Goal: Task Accomplishment & Management: Manage account settings

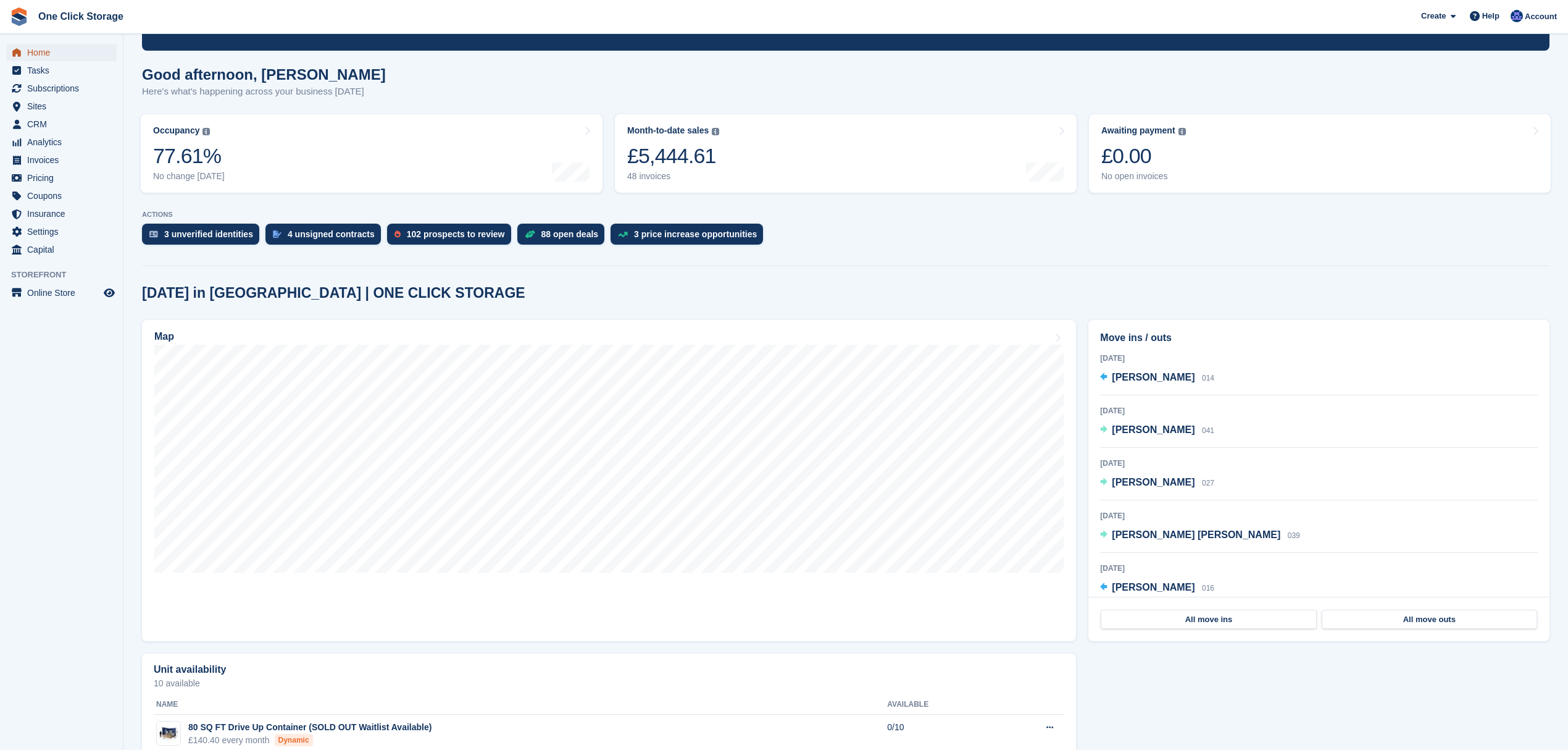
click at [55, 49] on span "Home" at bounding box center [64, 52] width 74 height 17
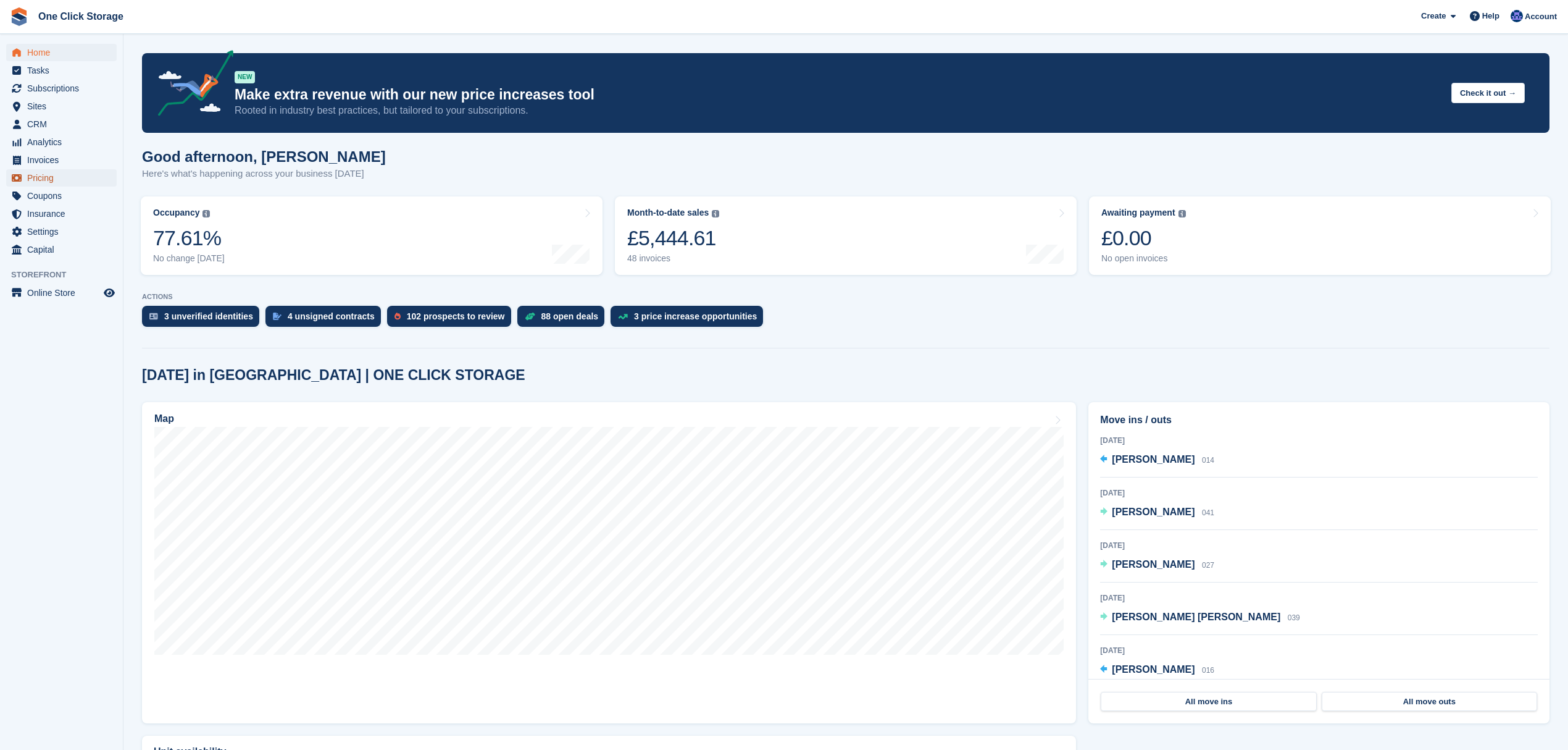
click at [53, 174] on span "Pricing" at bounding box center [64, 178] width 74 height 17
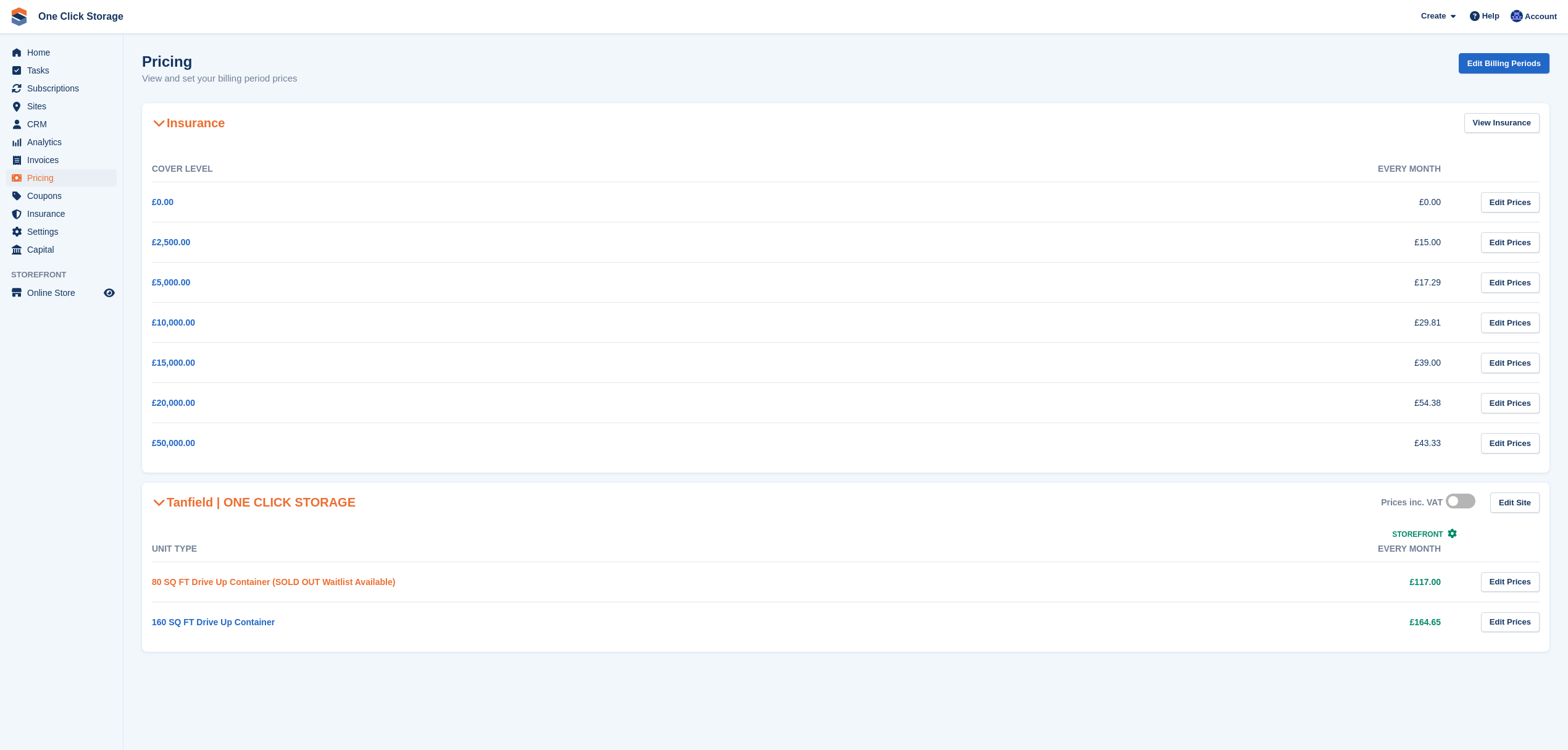
click at [237, 583] on link "80 SQ FT Drive Up Container (SOLD OUT Waitlist Available)" at bounding box center [274, 582] width 244 height 9
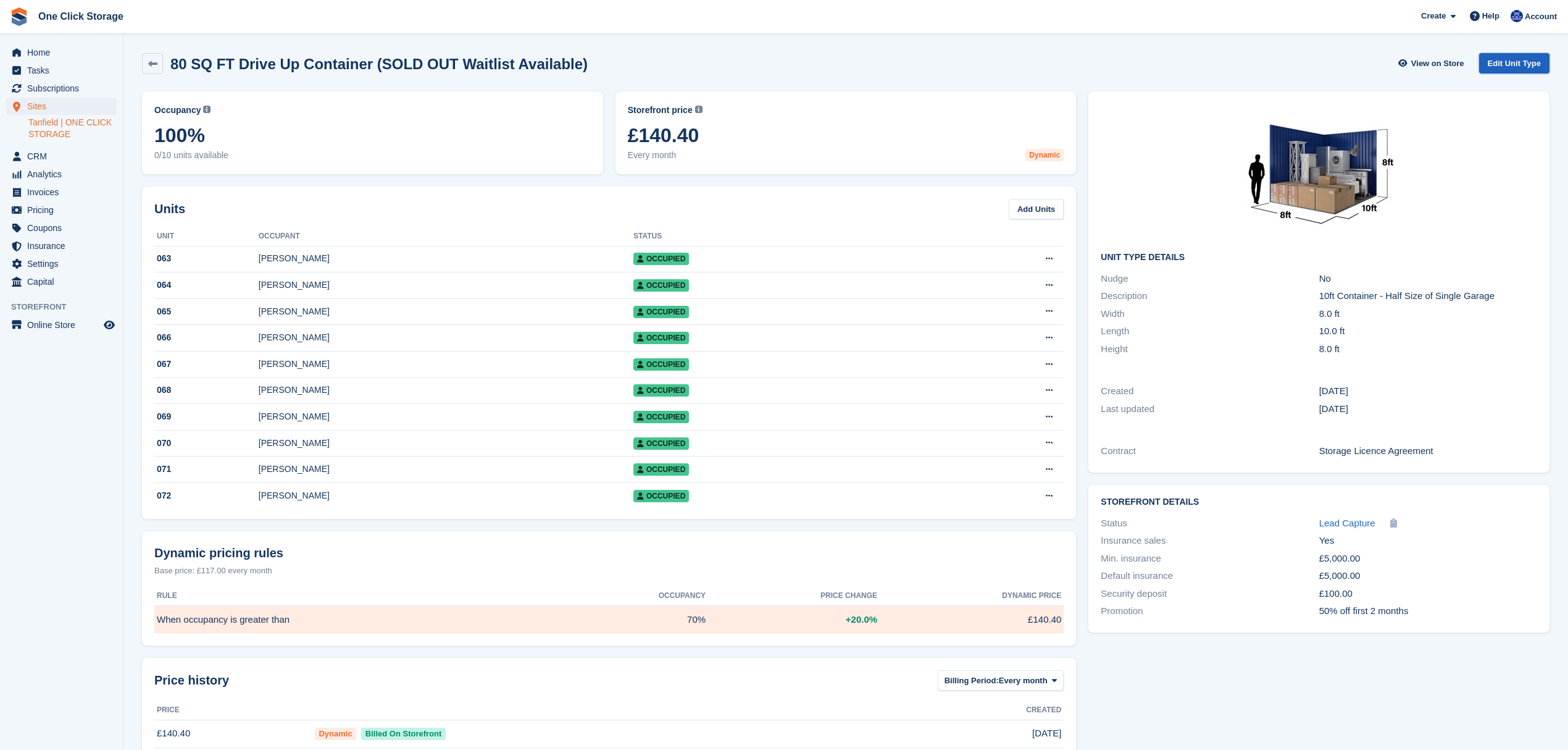
click at [1520, 67] on link "Edit Unit Type" at bounding box center [1514, 63] width 71 height 21
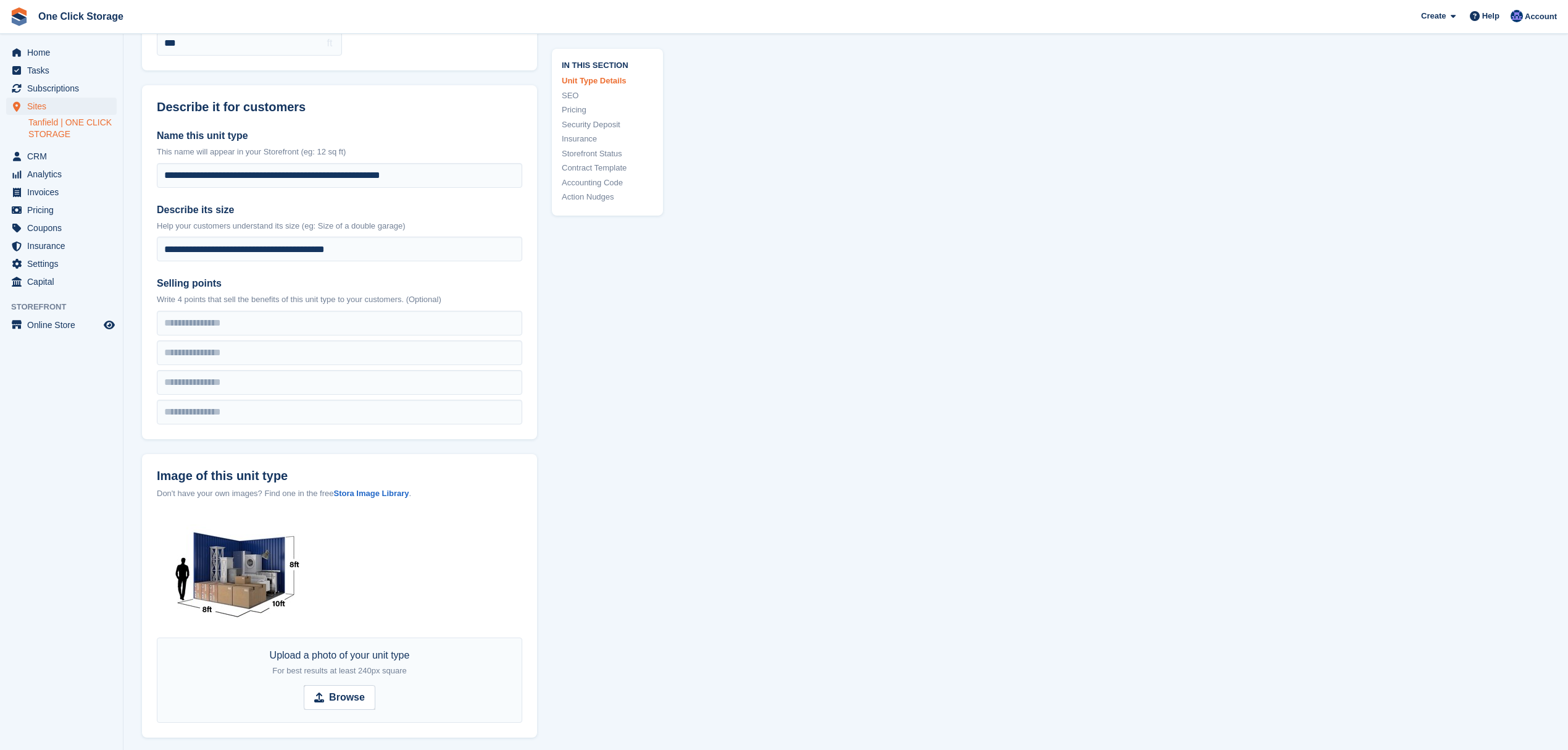
scroll to position [247, 0]
click at [273, 176] on input "**********" at bounding box center [339, 174] width 366 height 25
click at [409, 206] on label "Describe its size" at bounding box center [339, 208] width 366 height 15
click at [409, 234] on input "**********" at bounding box center [339, 247] width 366 height 25
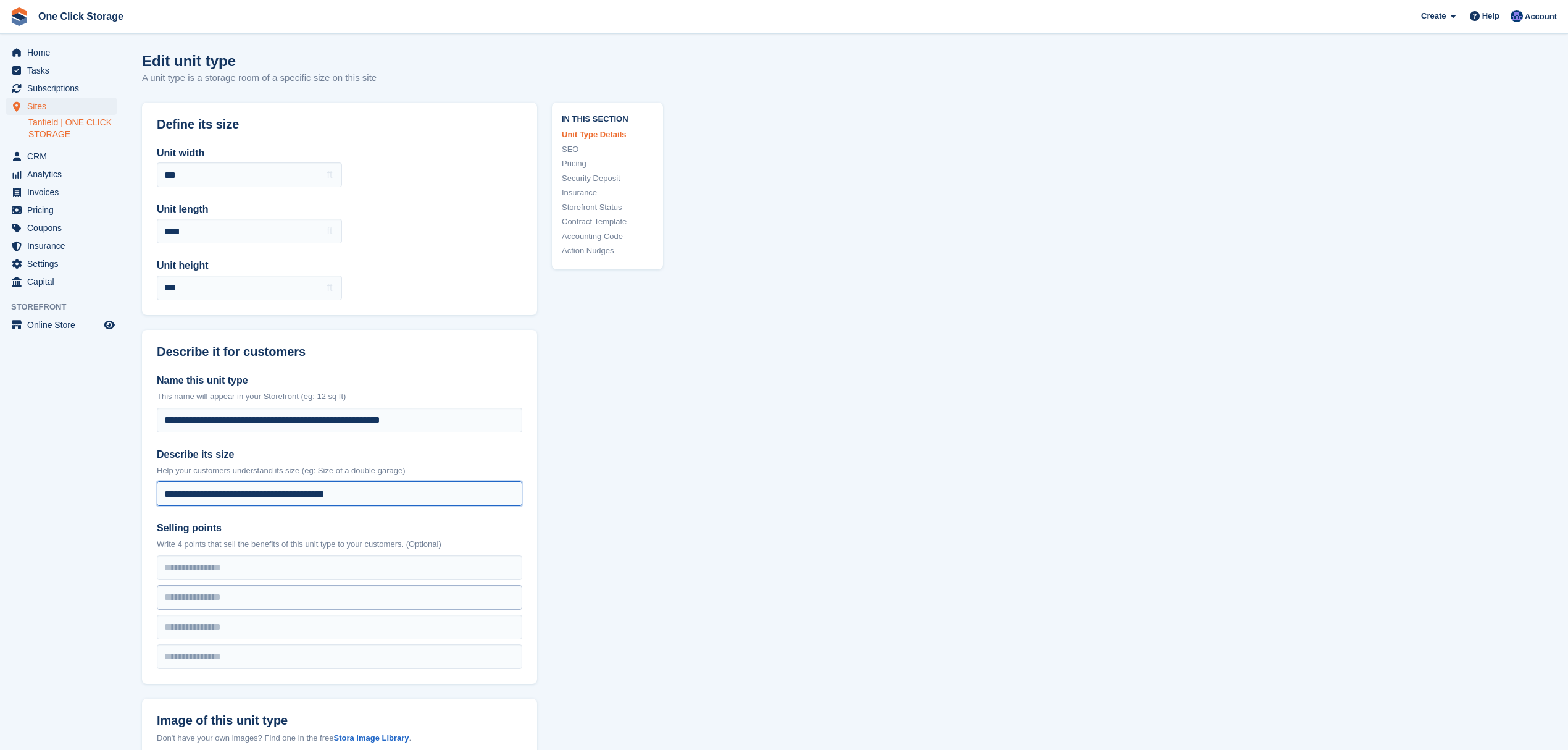
scroll to position [0, 0]
click at [53, 45] on span "Home" at bounding box center [64, 52] width 74 height 17
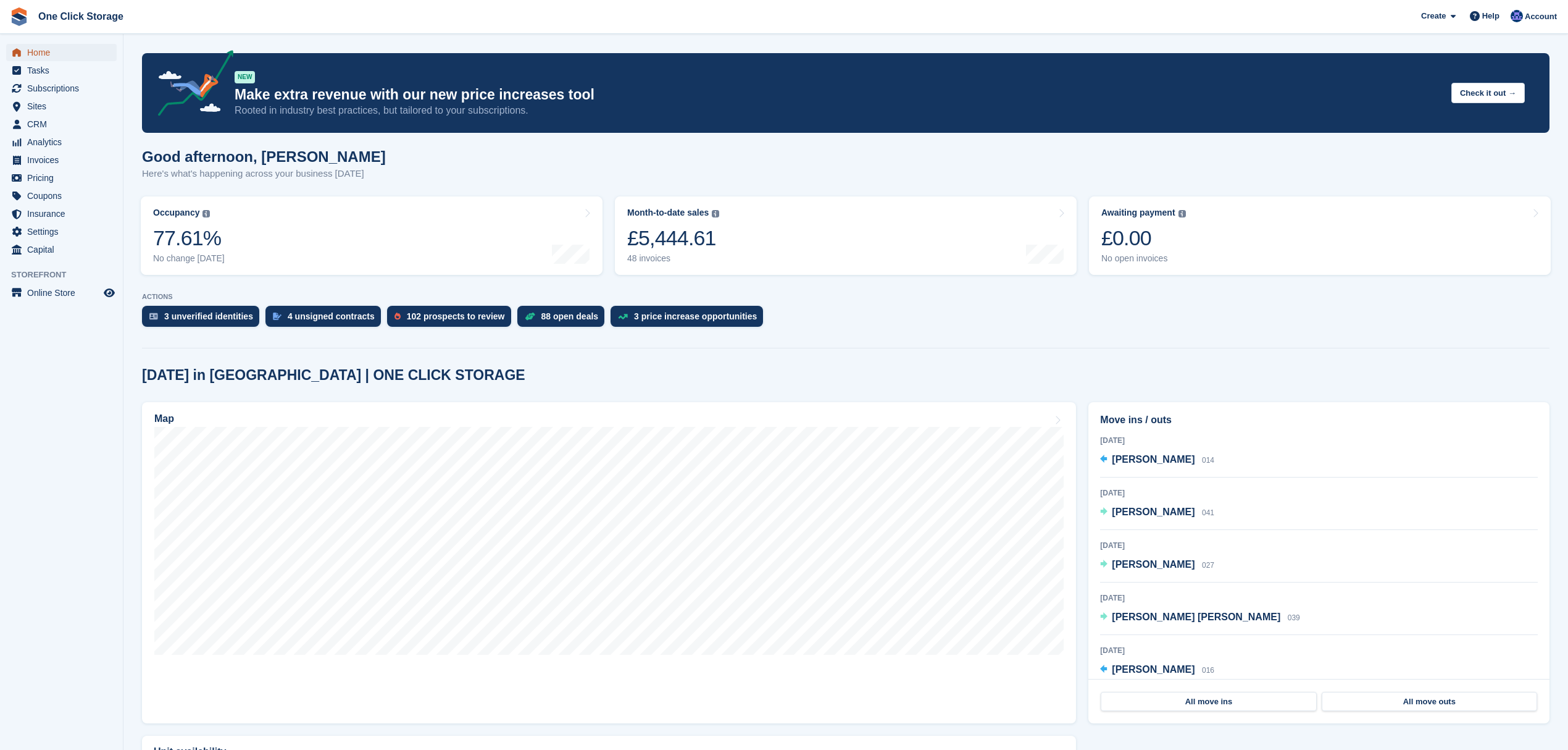
click at [57, 58] on span "Home" at bounding box center [64, 52] width 74 height 17
